Goal: Obtain resource: Obtain resource

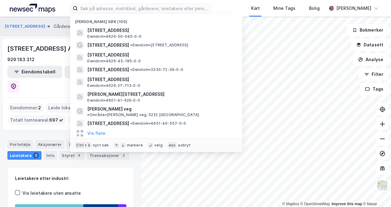
scroll to position [2, 0]
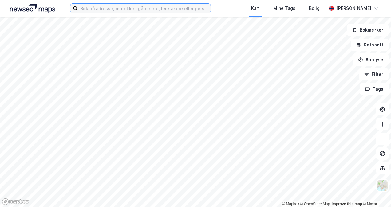
click at [89, 6] on input at bounding box center [144, 8] width 133 height 9
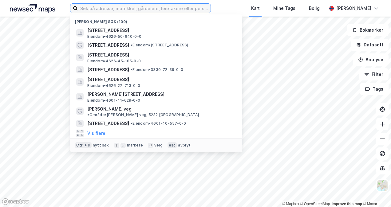
paste input "Vaskerelven 39 - V39"
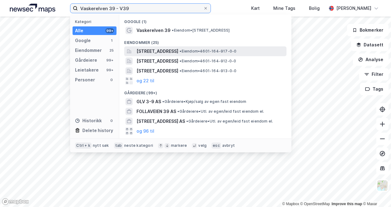
type input "Vaskerelven 39 - V39"
click at [148, 50] on span "[STREET_ADDRESS]" at bounding box center [158, 51] width 42 height 7
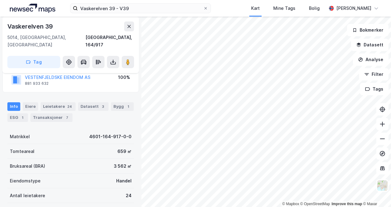
scroll to position [62, 0]
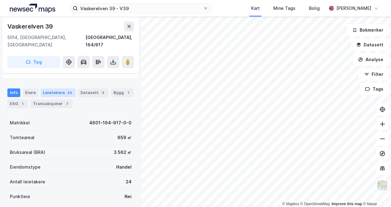
click at [48, 89] on div "Leietakere 24" at bounding box center [58, 93] width 35 height 9
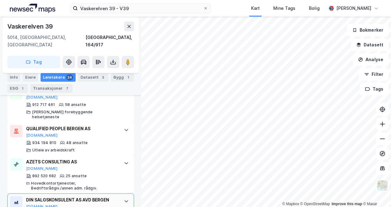
scroll to position [181, 0]
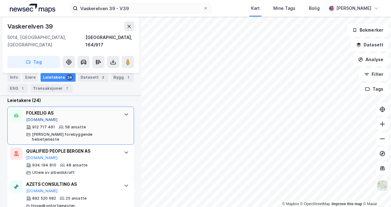
click at [36, 117] on button "[DOMAIN_NAME]" at bounding box center [42, 119] width 32 height 5
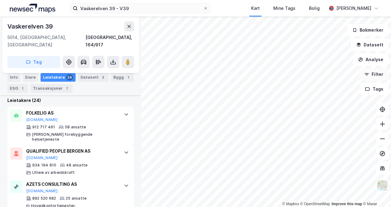
click at [372, 77] on button "Filter" at bounding box center [374, 74] width 30 height 12
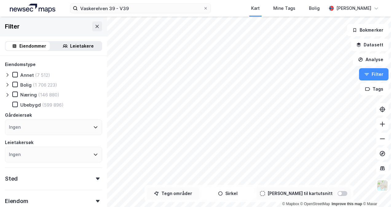
click at [184, 193] on button "Tegn områder" at bounding box center [173, 194] width 52 height 12
click at [383, 138] on icon at bounding box center [383, 139] width 6 height 6
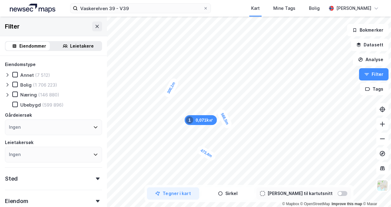
click at [261, 186] on div "Tegner i kart [PERSON_NAME] til kartutsnitt" at bounding box center [249, 193] width 209 height 17
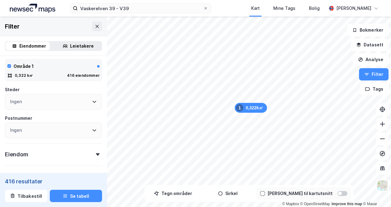
scroll to position [162, 0]
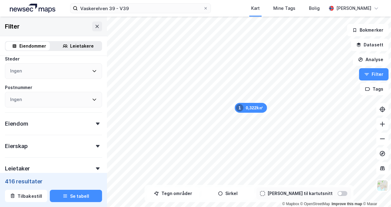
click at [76, 44] on div "Leietakere" at bounding box center [82, 45] width 24 height 7
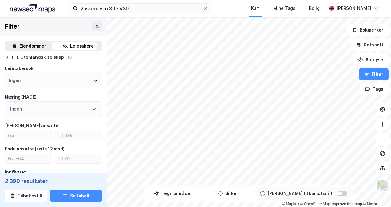
scroll to position [62, 0]
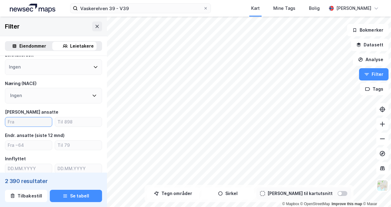
click at [16, 122] on input "number" at bounding box center [28, 121] width 47 height 9
type input "3"
click at [39, 97] on div "Ingen" at bounding box center [53, 96] width 97 height 16
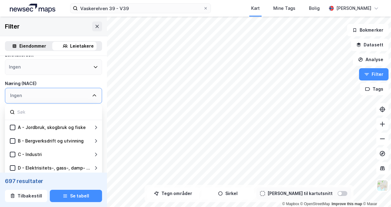
click at [39, 98] on div "Ingen" at bounding box center [53, 96] width 97 height 16
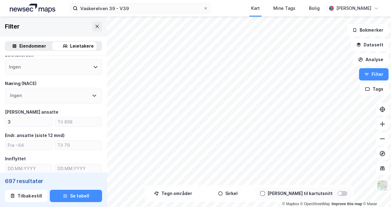
click at [23, 77] on div "Type leietaker Boligforeninger Offentlig (17) Selskap (629) Utenlandsk selskap …" at bounding box center [53, 185] width 97 height 373
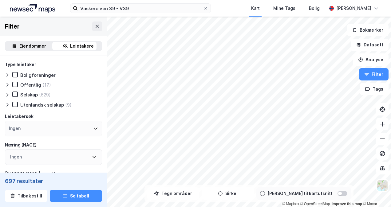
click at [18, 92] on div "Selskap (629)" at bounding box center [31, 95] width 38 height 6
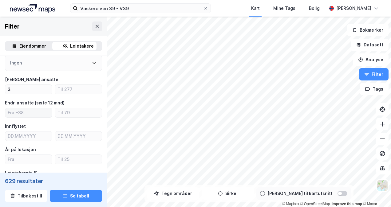
scroll to position [62, 0]
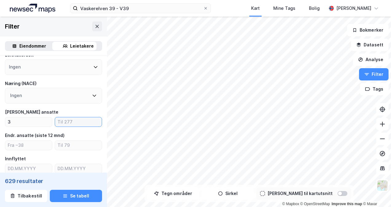
click at [67, 121] on input "number" at bounding box center [78, 121] width 47 height 9
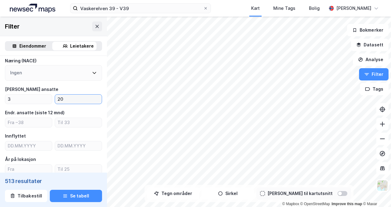
scroll to position [92, 0]
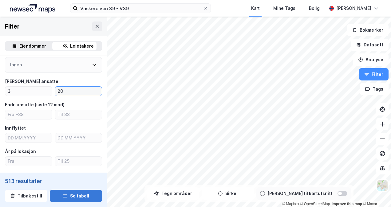
type input "20"
click at [63, 195] on icon "button" at bounding box center [65, 195] width 4 height 1
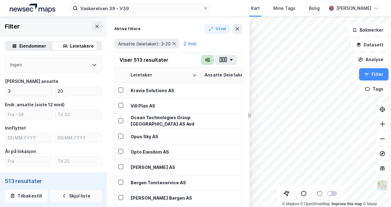
click at [208, 62] on icon "button" at bounding box center [207, 60] width 5 height 5
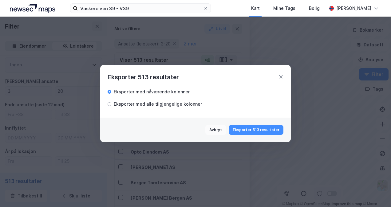
click at [252, 128] on button "Eksporter 513 resultater" at bounding box center [256, 130] width 55 height 10
